Goal: Check status: Check status

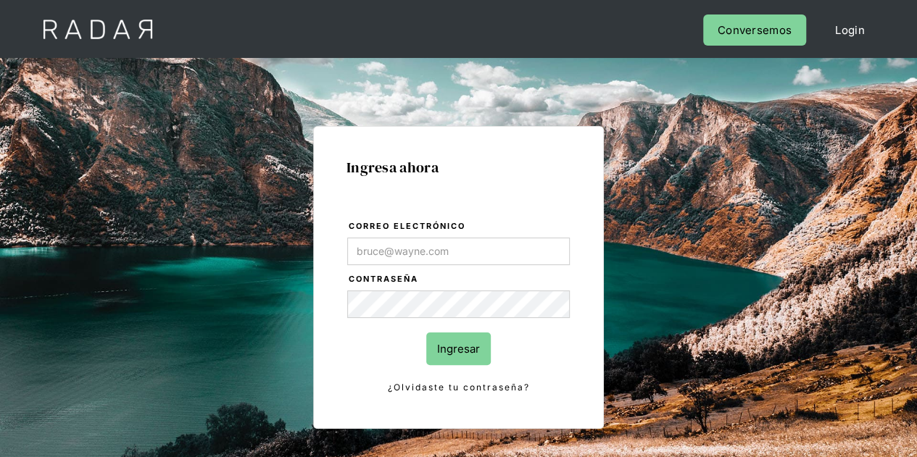
type input "Evans@prontopaga.com"
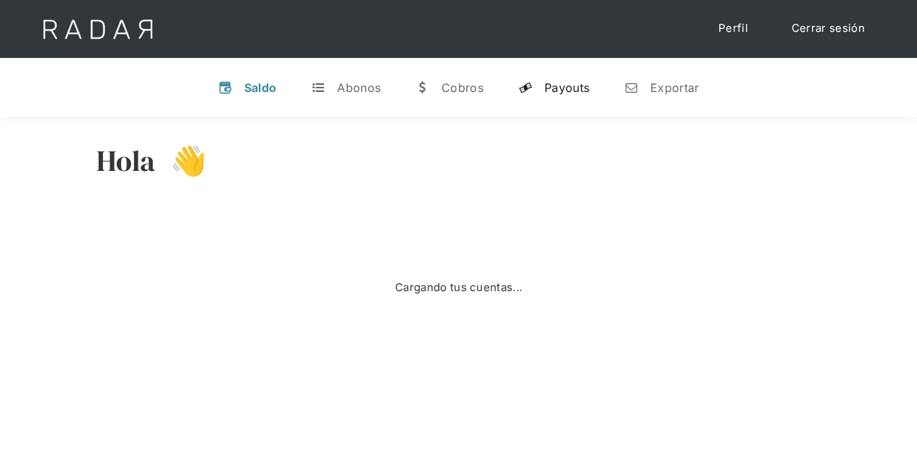
click at [564, 89] on div "Payouts" at bounding box center [566, 87] width 45 height 14
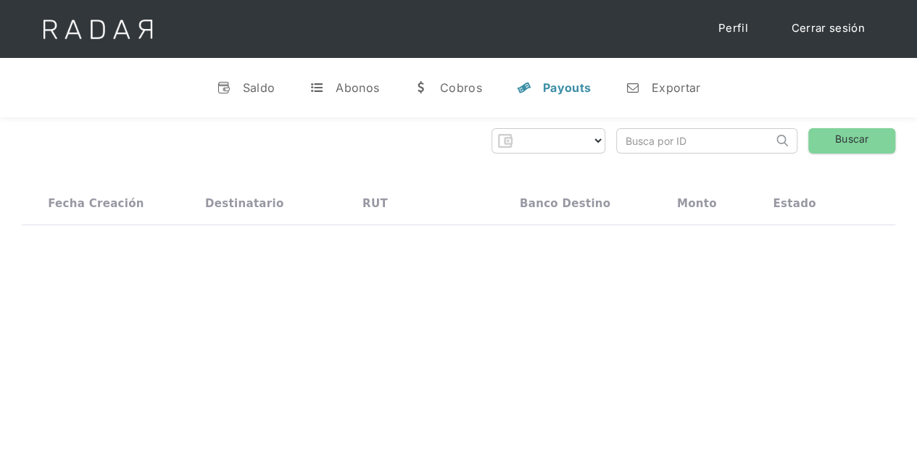
select select "prontopaga"
click at [635, 140] on input "search" at bounding box center [695, 141] width 156 height 24
paste input "43212f12-6ac1-407b-a96f-e18e6825bfd9"
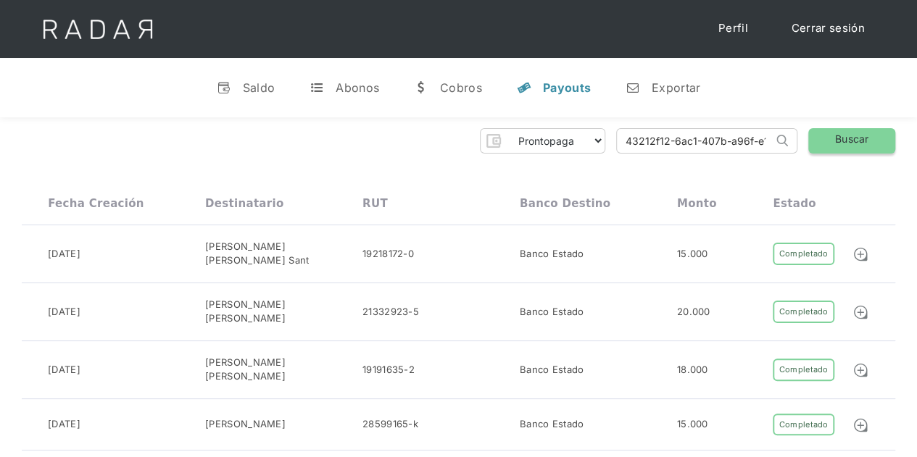
type input "43212f12-6ac1-407b-a96f-e18e6825bfd9"
click at [825, 137] on link "Buscar" at bounding box center [851, 140] width 87 height 25
